Goal: Information Seeking & Learning: Check status

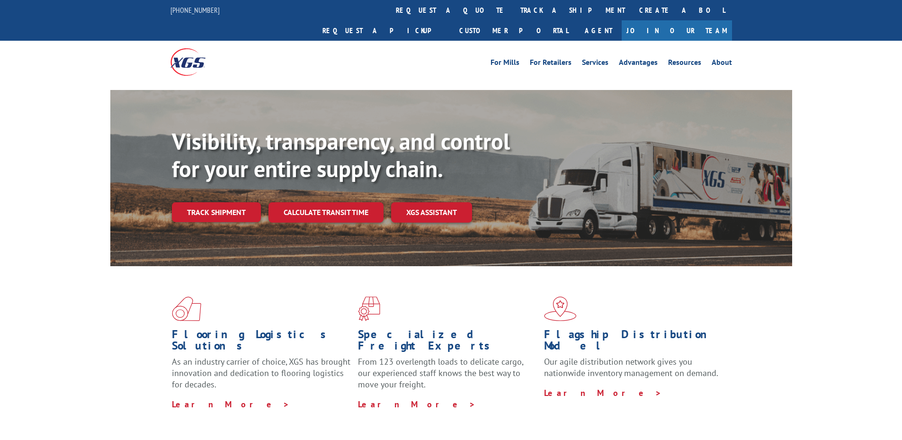
click at [513, 7] on link "track a shipment" at bounding box center [572, 10] width 119 height 20
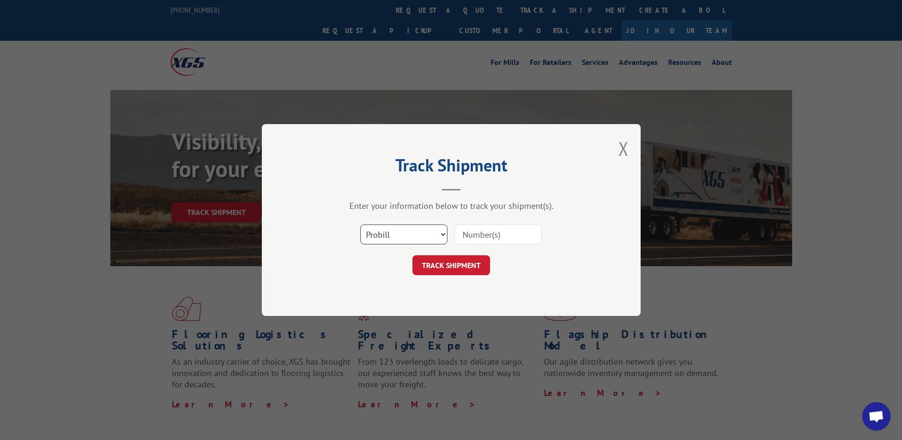
drag, startPoint x: 385, startPoint y: 230, endPoint x: 383, endPoint y: 244, distance: 14.8
click at [385, 230] on select "Select category... Probill BOL PO" at bounding box center [403, 235] width 87 height 20
select select "bol"
click at [360, 225] on select "Select category... Probill BOL PO" at bounding box center [403, 235] width 87 height 20
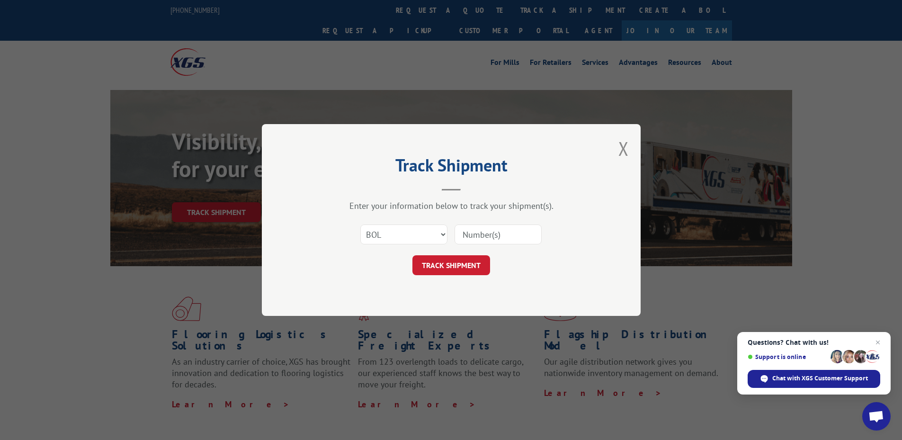
drag, startPoint x: 472, startPoint y: 235, endPoint x: 706, endPoint y: 142, distance: 251.7
click at [472, 235] on input at bounding box center [498, 235] width 87 height 20
click at [504, 224] on div at bounding box center [498, 235] width 87 height 22
click at [495, 233] on input at bounding box center [498, 235] width 87 height 20
type input "28302802"
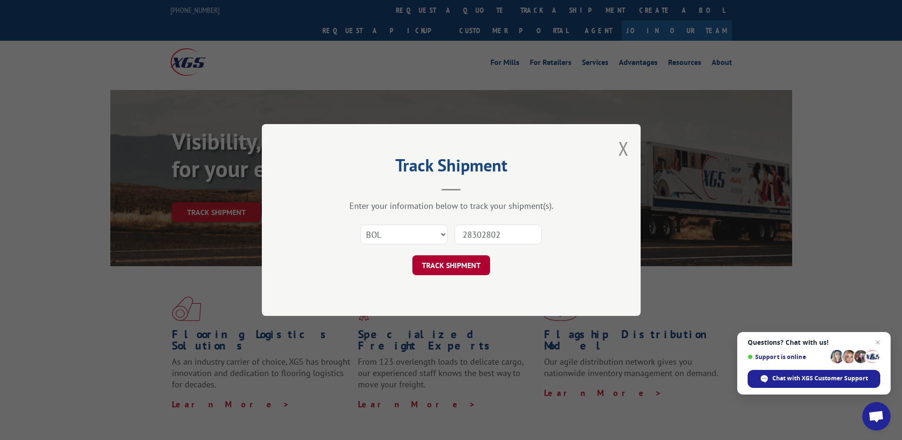
click at [459, 273] on button "TRACK SHIPMENT" at bounding box center [452, 265] width 78 height 20
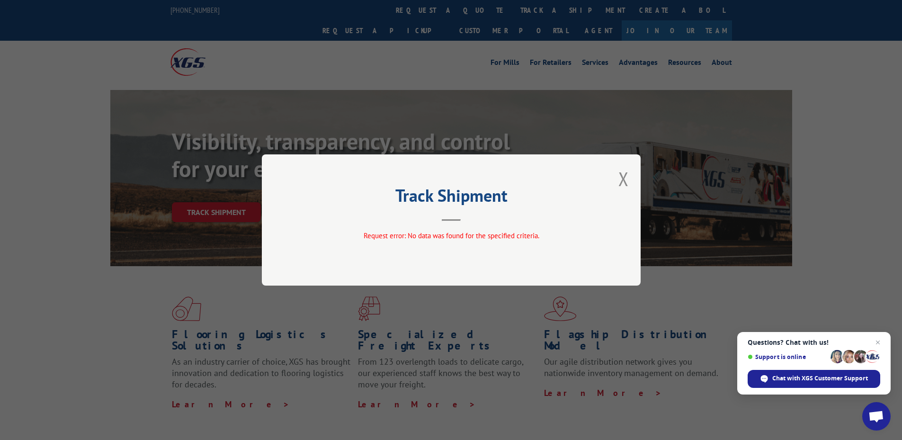
click at [629, 173] on div "Track Shipment Request error: No data was found for the specified criteria." at bounding box center [451, 219] width 379 height 131
drag, startPoint x: 634, startPoint y: 178, endPoint x: 628, endPoint y: 178, distance: 6.2
click at [633, 178] on div "Track Shipment Request error: No data was found for the specified criteria." at bounding box center [451, 219] width 379 height 131
click at [621, 178] on button "Close modal" at bounding box center [624, 178] width 10 height 25
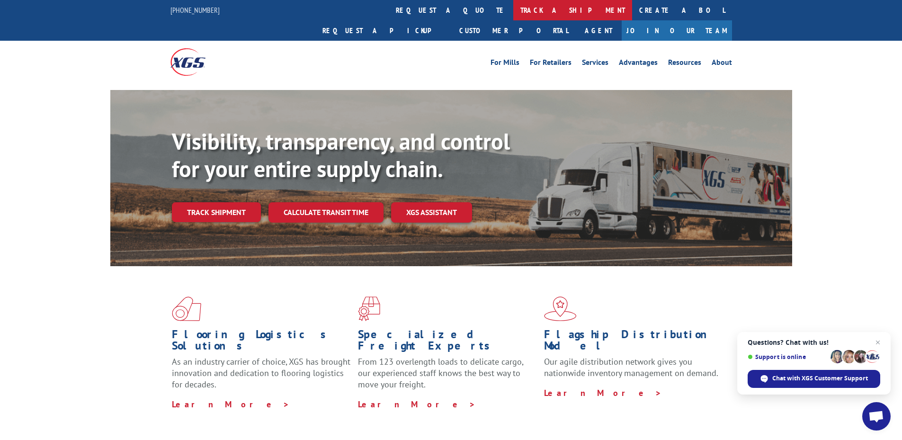
click at [513, 11] on link "track a shipment" at bounding box center [572, 10] width 119 height 20
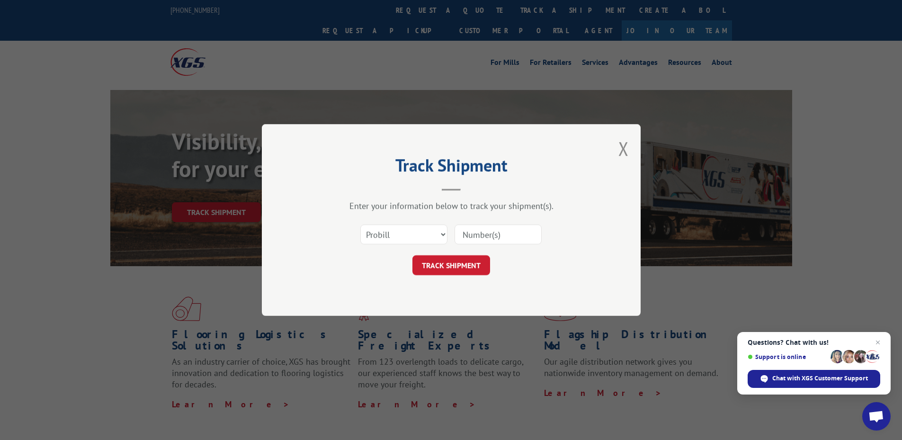
drag, startPoint x: 357, startPoint y: 233, endPoint x: 389, endPoint y: 235, distance: 31.8
click at [360, 233] on div "Select category... Probill BOL PO" at bounding box center [451, 234] width 284 height 31
click at [393, 238] on select "Select category... Probill BOL PO" at bounding box center [403, 235] width 87 height 20
select select "bol"
click at [360, 225] on select "Select category... Probill BOL PO" at bounding box center [403, 235] width 87 height 20
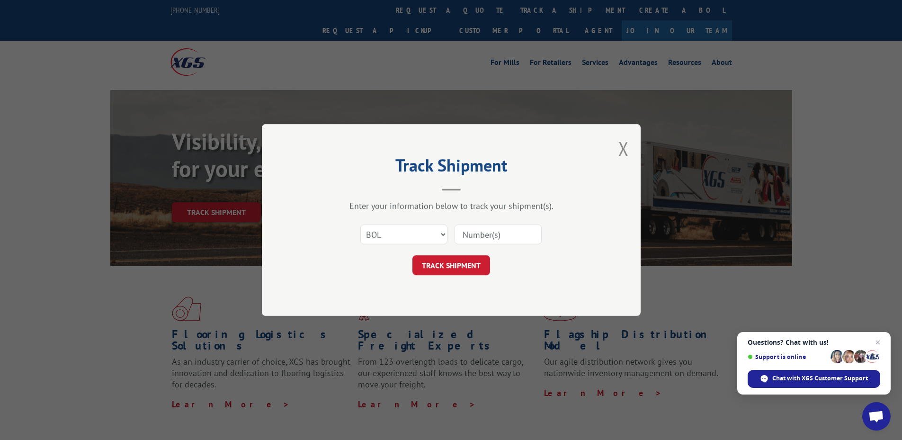
click at [479, 239] on input at bounding box center [498, 235] width 87 height 20
type input "2830802"
click at [447, 267] on button "TRACK SHIPMENT" at bounding box center [452, 265] width 78 height 20
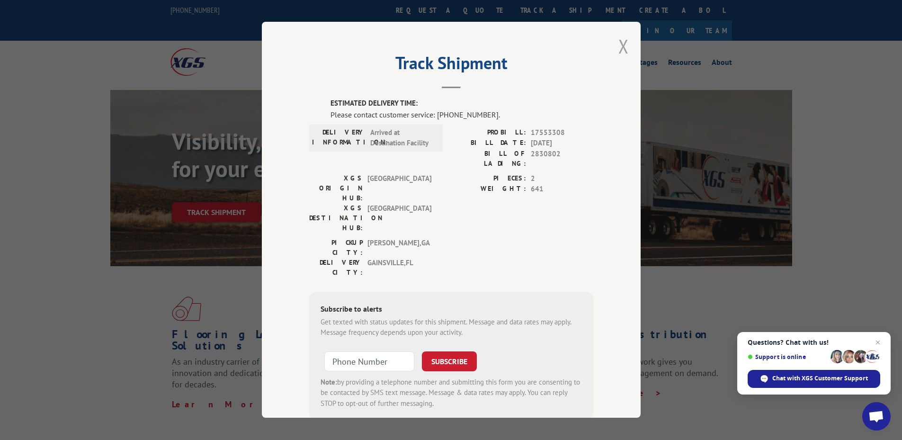
click at [621, 47] on button "Close modal" at bounding box center [624, 46] width 10 height 25
